Goal: Task Accomplishment & Management: Use online tool/utility

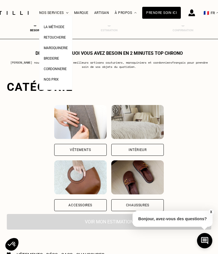
click at [53, 27] on span "La Méthode" at bounding box center [54, 27] width 21 height 4
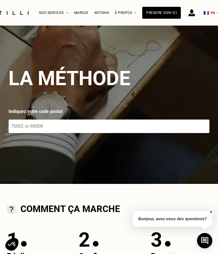
scroll to position [2, 0]
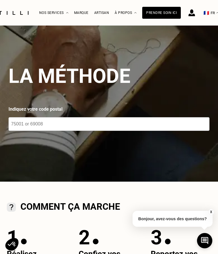
click at [55, 120] on input "number" at bounding box center [109, 124] width 201 height 14
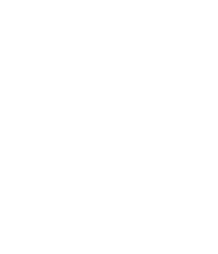
scroll to position [10, 0]
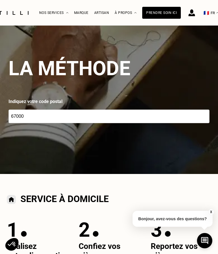
click at [49, 117] on input "67000" at bounding box center [109, 117] width 201 height 14
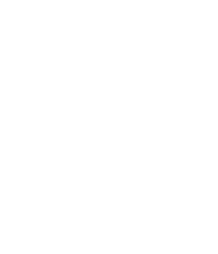
scroll to position [448, 0]
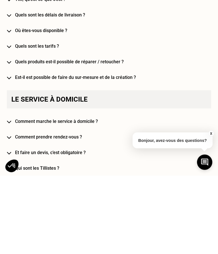
type input "67100"
click at [25, 153] on h4 "Est-il est possible de faire du sur-mesure et de la création ?" at bounding box center [113, 155] width 196 height 5
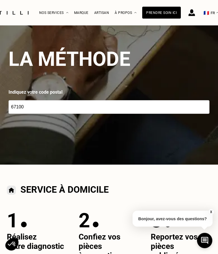
scroll to position [0, 0]
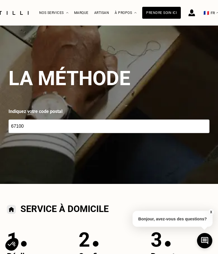
click at [99, 14] on div "Artisan" at bounding box center [101, 13] width 15 height 4
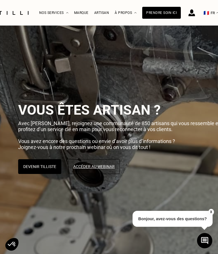
click at [168, 16] on div "Prendre soin ici" at bounding box center [161, 13] width 39 height 12
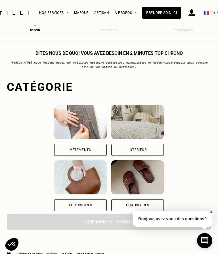
click at [70, 151] on div "Vêtements" at bounding box center [80, 149] width 21 height 3
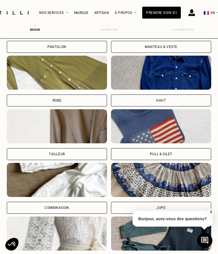
scroll to position [246, 0]
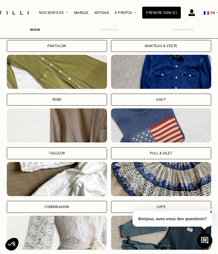
click at [187, 151] on div "Pull & gilet" at bounding box center [161, 154] width 100 height 12
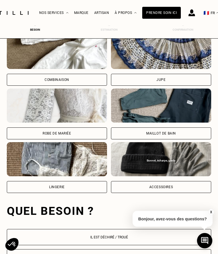
scroll to position [530, 0]
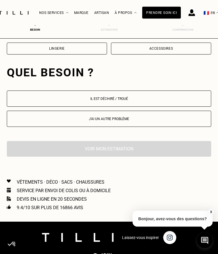
click at [33, 127] on button "J‘ai un autre problème" at bounding box center [109, 119] width 204 height 16
select select "FR"
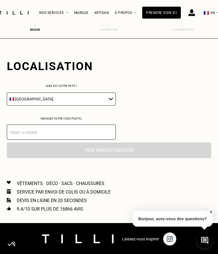
scroll to position [600, 0]
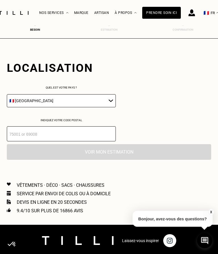
click at [20, 140] on input "number" at bounding box center [61, 133] width 109 height 15
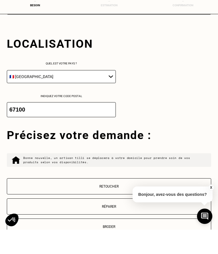
scroll to position [619, 0]
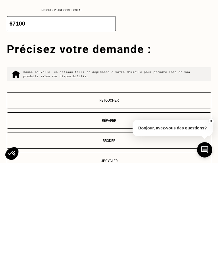
type input "67100"
click at [108, 244] on button "Upcycler" at bounding box center [109, 252] width 204 height 16
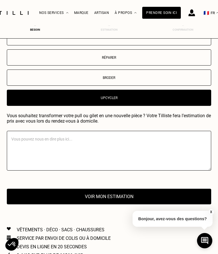
scroll to position [772, 0]
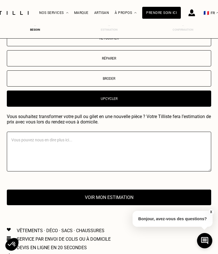
click at [108, 150] on textarea at bounding box center [109, 152] width 204 height 40
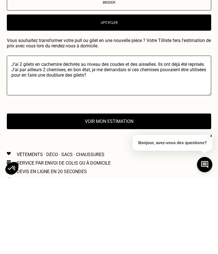
scroll to position [775, 0]
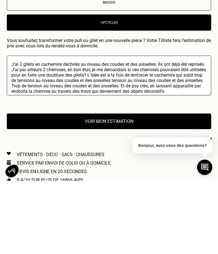
click at [88, 129] on textarea "J’ai 2 gilets en cachemire déchirés au niveau des coudes et des aisselles. Ils …" at bounding box center [109, 149] width 204 height 40
click at [116, 129] on textarea "J’ai 2 gilets en cachemire déchirés au niveau des coudes et des aisselles. Ils …" at bounding box center [109, 149] width 204 height 40
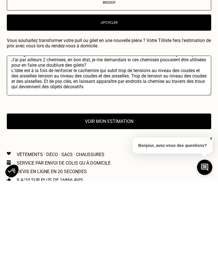
scroll to position [10, 0]
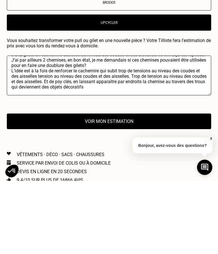
click at [29, 129] on textarea "J’ai 2 gilets en cachemire déchirés au niveau des coudes et des aisselles. Ils …" at bounding box center [109, 149] width 204 height 40
click at [81, 129] on textarea "J’ai 2 gilets en cachemire déchirés au niveau des coudes et des aisselles. Ils …" at bounding box center [109, 149] width 204 height 40
click at [30, 129] on textarea "J’ai 2 gilets en cachemire déchirés au niveau des coudes et des aisselles. Ils …" at bounding box center [109, 149] width 204 height 40
click at [29, 129] on textarea "J’ai 2 gilets en cachemire déchirés au niveau des coudes et des aisselles. Ils …" at bounding box center [109, 149] width 204 height 40
click at [130, 129] on textarea "J’ai 2 gilets en cachemire déchirés au niveau des coudes et des aisselles. Ils …" at bounding box center [109, 149] width 204 height 40
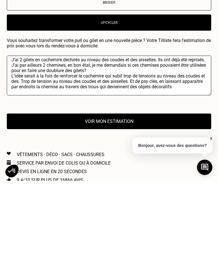
scroll to position [4, 0]
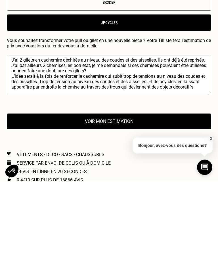
click at [137, 129] on textarea "J’ai 2 gilets en cachemire déchirés au niveau des coudes et des aisselles. Ils …" at bounding box center [109, 149] width 204 height 40
click at [106, 129] on textarea "J’ai 2 gilets en cachemire déchirés au niveau des coudes et des aisselles. Ils …" at bounding box center [109, 149] width 204 height 40
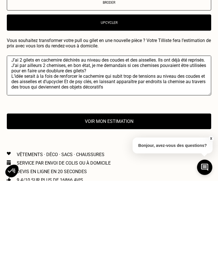
click at [94, 129] on textarea "J’ai 2 gilets en cachemire déchirés au niveau des coudes et des aisselles. Ils …" at bounding box center [109, 149] width 204 height 40
click at [72, 129] on textarea "J’ai 2 gilets en cachemire déchirés au niveau des coudes et des aisselles. Ils …" at bounding box center [109, 149] width 204 height 40
click at [114, 129] on textarea "J’ai 2 gilets en cachemire déchirés au niveau des coudes et des aisselles. Ils …" at bounding box center [109, 149] width 204 height 40
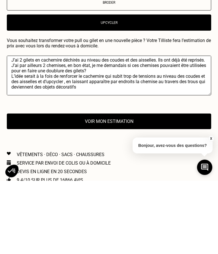
click at [70, 129] on textarea "J’ai 2 gilets en cachemire déchirés au niveau des coudes et des aisselles. Ils …" at bounding box center [109, 149] width 204 height 40
click at [83, 129] on textarea "J’ai 2 gilets en cachemire déchirés au niveau des coudes et des aisselles. Ils …" at bounding box center [109, 149] width 204 height 40
click at [73, 129] on textarea "J’ai 2 gilets en cachemire déchirés au niveau des coudes et des aisselles. Ils …" at bounding box center [109, 149] width 204 height 40
click at [188, 129] on textarea "J’ai 2 gilets en cachemire déchirés au niveau des coudes et des aisselles. Ils …" at bounding box center [109, 149] width 204 height 40
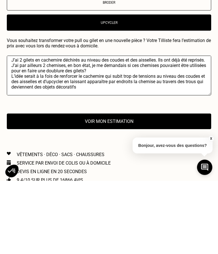
click at [202, 129] on textarea "J’ai 2 gilets en cachemire déchirés au niveau des coudes et des aisselles. Ils …" at bounding box center [109, 149] width 204 height 40
click at [186, 129] on textarea "J’ai 2 gilets en cachemire déchirés au niveau des coudes et des aisselles. Ils …" at bounding box center [109, 149] width 204 height 40
click at [201, 129] on textarea "J’ai 2 gilets en cachemire déchirés au niveau des coudes et des aisselles. Ils …" at bounding box center [109, 149] width 204 height 40
click at [86, 129] on textarea "J’ai 2 gilets en cachemire déchirés au niveau des coudes et des aisselles. Ils …" at bounding box center [109, 149] width 204 height 40
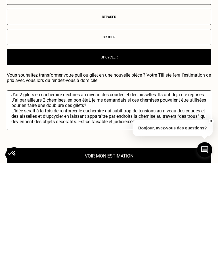
type textarea "J’ai 2 gilets en cachemire déchirés au niveau des coudes et des aisselles. Ils …"
click at [54, 239] on button "Voir mon estimation" at bounding box center [109, 247] width 204 height 16
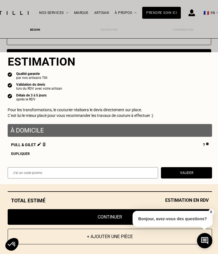
scroll to position [6, 0]
click at [209, 215] on button "X" at bounding box center [211, 212] width 6 height 6
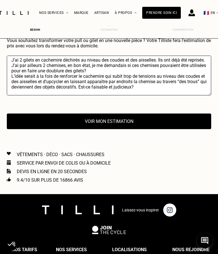
scroll to position [848, 0]
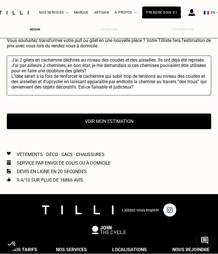
click at [40, 124] on button "Voir mon estimation" at bounding box center [109, 122] width 204 height 16
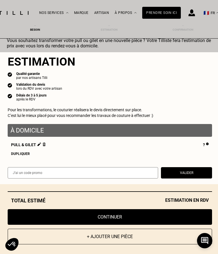
scroll to position [866, 0]
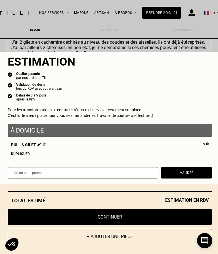
click at [161, 244] on button "+ Ajouter une pièce" at bounding box center [110, 237] width 204 height 16
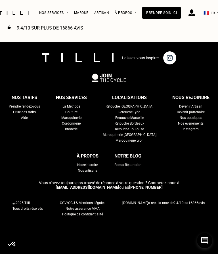
scroll to position [0, 0]
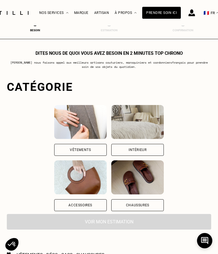
click at [54, 132] on img at bounding box center [80, 122] width 53 height 34
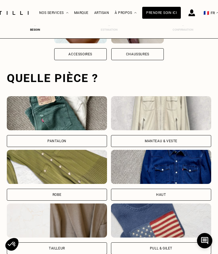
scroll to position [175, 0]
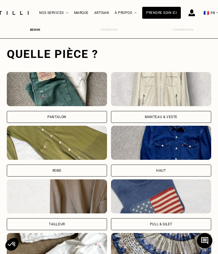
click at [169, 225] on div "Pull & gilet" at bounding box center [161, 224] width 22 height 3
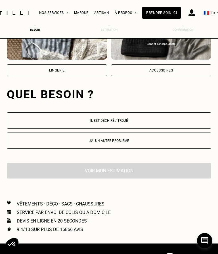
scroll to position [490, 0]
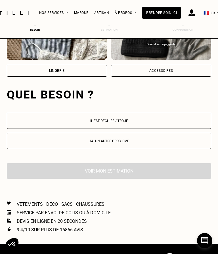
click at [29, 118] on button "Il est déchiré / troué" at bounding box center [109, 121] width 204 height 16
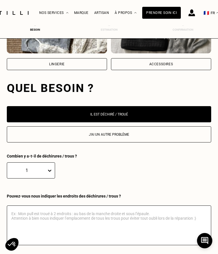
scroll to position [496, 0]
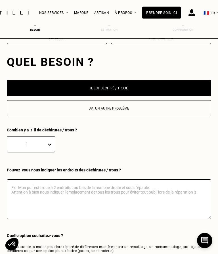
click at [34, 108] on p "J‘ai un autre problème" at bounding box center [109, 109] width 198 height 4
select select "FR"
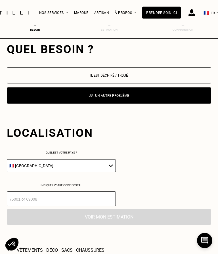
scroll to position [533, 0]
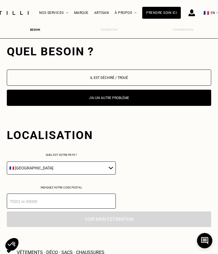
click at [29, 101] on button "J‘ai un autre problème" at bounding box center [109, 98] width 204 height 16
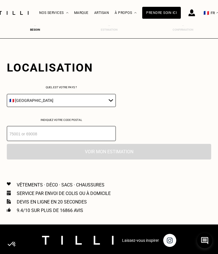
click at [21, 139] on input "number" at bounding box center [61, 133] width 109 height 15
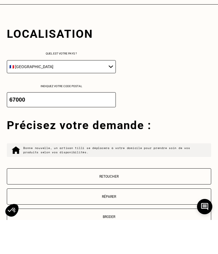
scroll to position [619, 0]
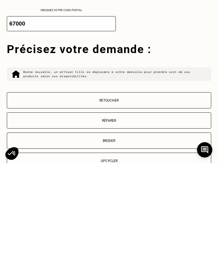
type input "67000"
click at [43, 244] on button "Upcycler" at bounding box center [109, 252] width 204 height 16
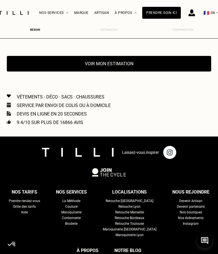
scroll to position [904, 0]
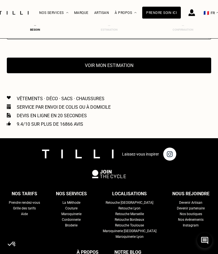
click at [30, 72] on button "Voir mon estimation" at bounding box center [109, 66] width 204 height 16
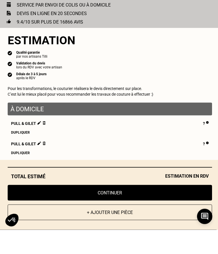
scroll to position [1007, 0]
